Goal: Navigation & Orientation: Find specific page/section

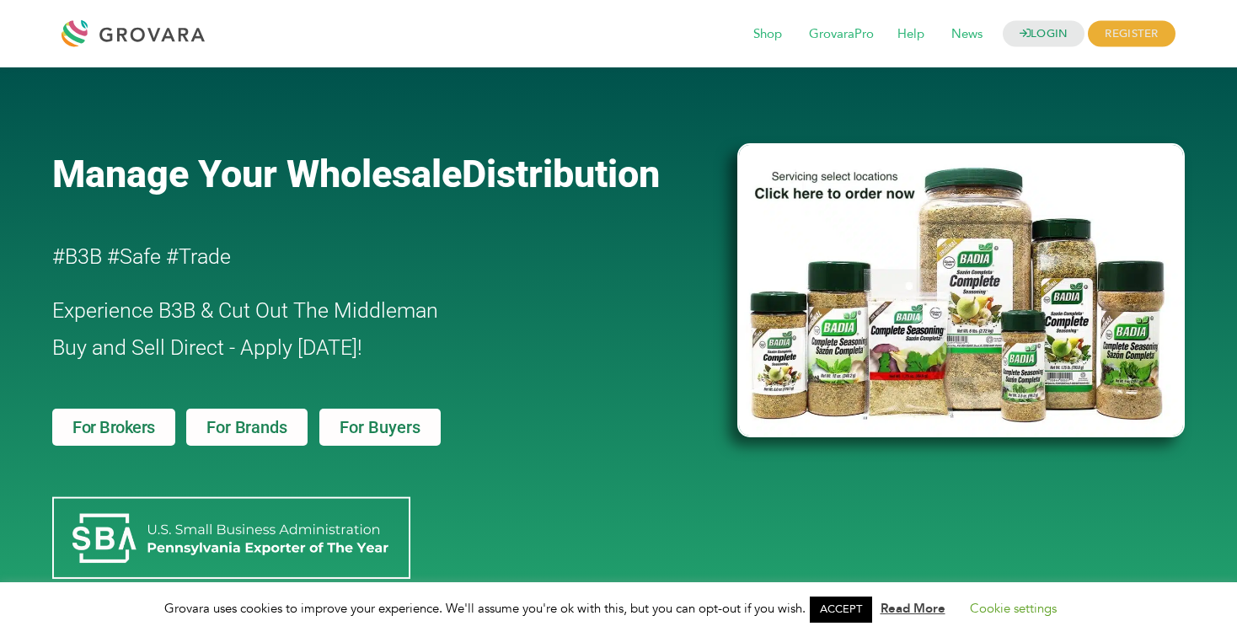
click at [118, 30] on div at bounding box center [137, 33] width 152 height 40
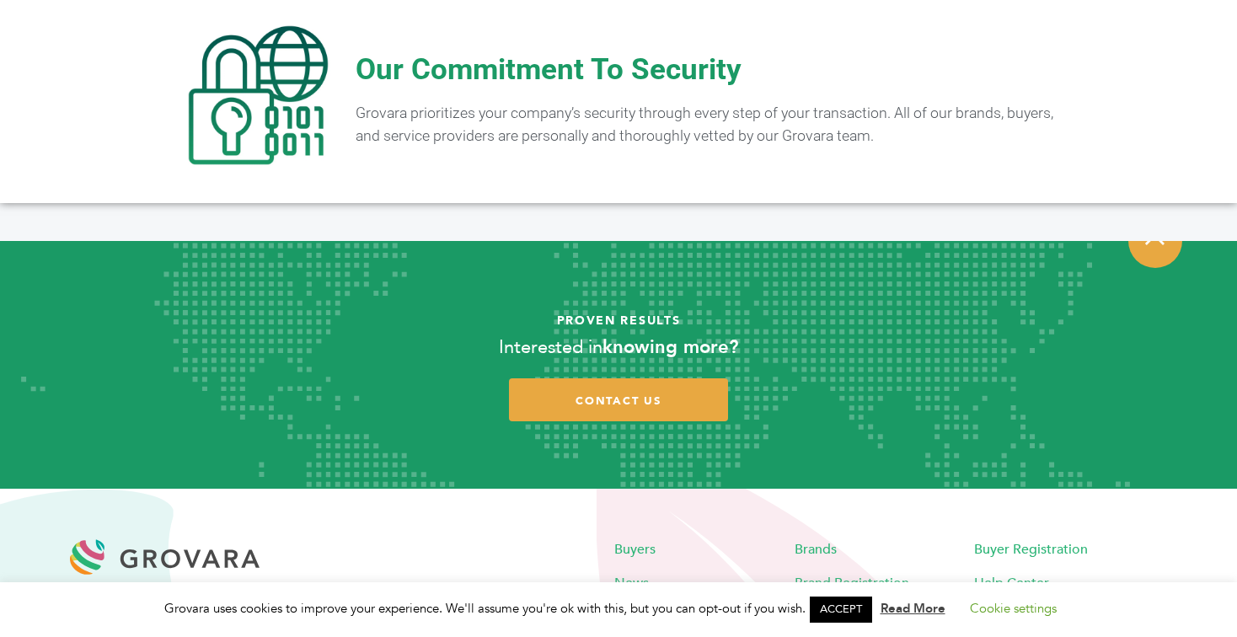
scroll to position [3333, 0]
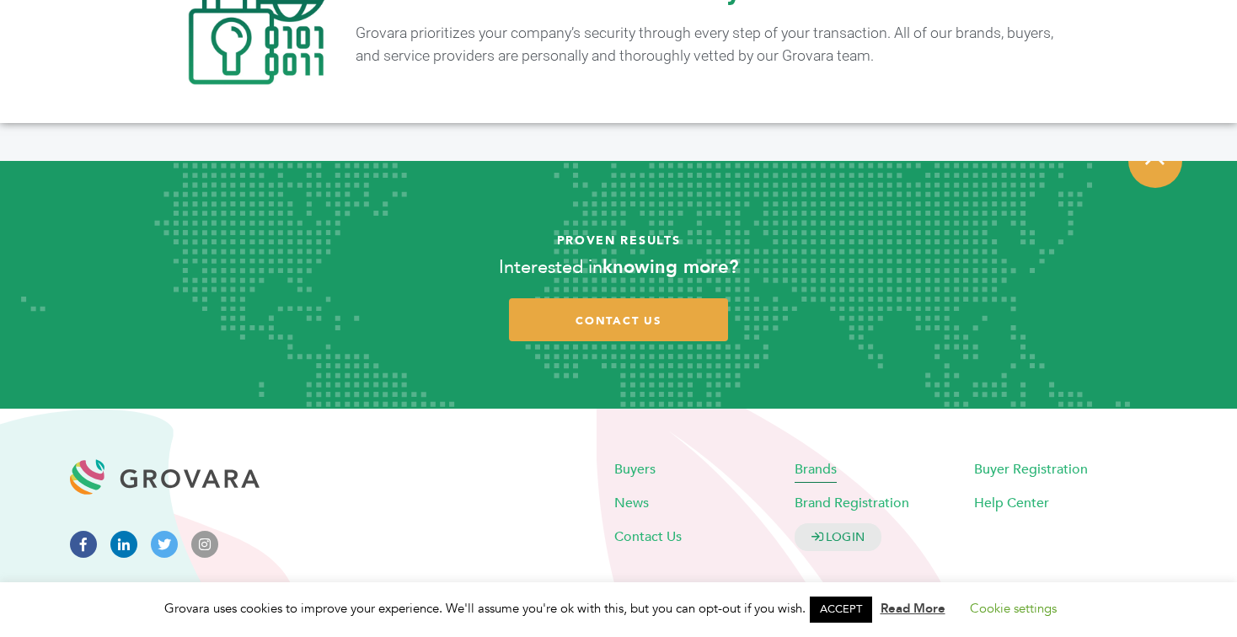
click at [812, 460] on span "Brands" at bounding box center [815, 469] width 42 height 19
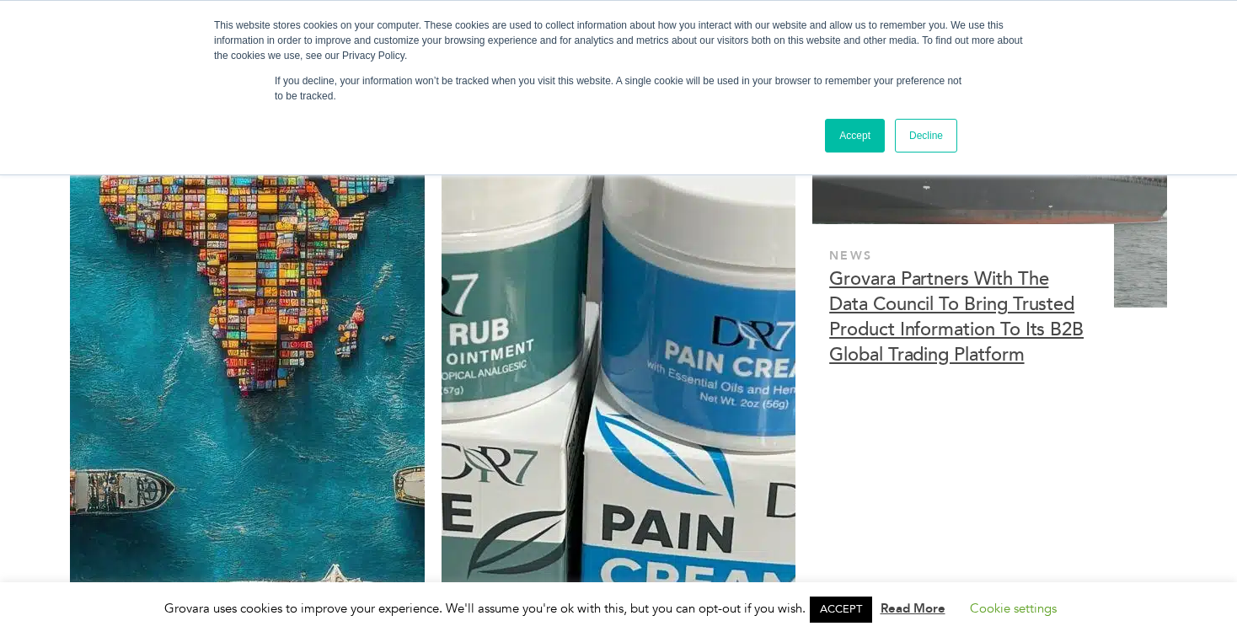
scroll to position [4139, 0]
